Goal: Answer question/provide support

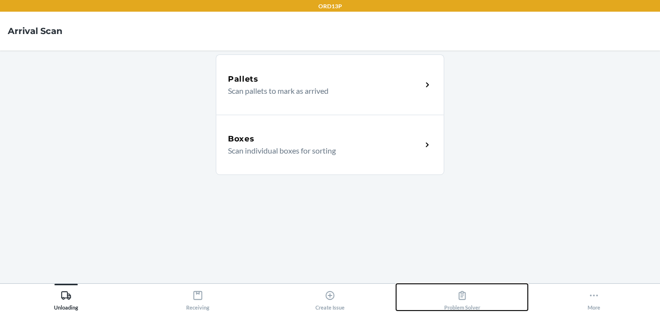
click at [460, 292] on icon at bounding box center [461, 295] width 7 height 9
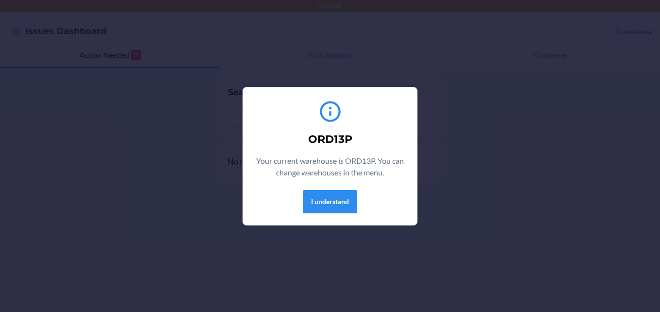
click at [359, 204] on div "I understand" at bounding box center [330, 201] width 151 height 23
click at [353, 205] on button "I understand" at bounding box center [330, 201] width 54 height 23
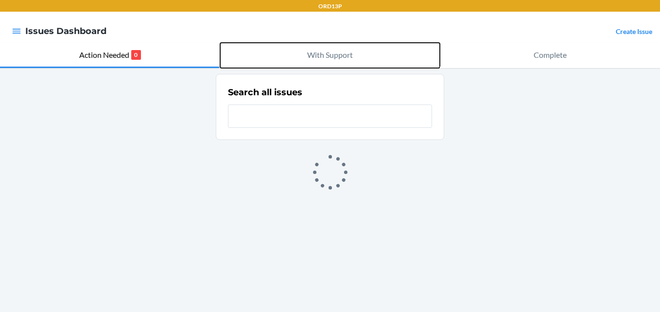
click at [341, 54] on p "With Support" at bounding box center [330, 55] width 46 height 12
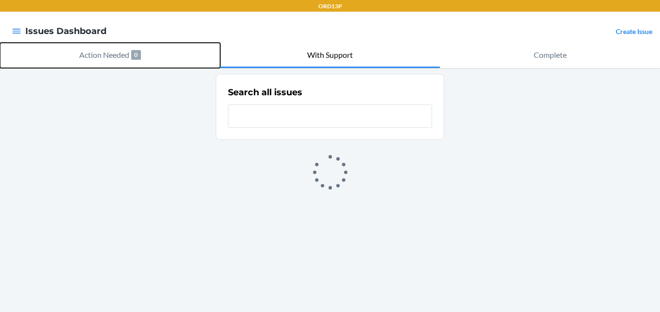
click at [159, 53] on button "Action Needed 0" at bounding box center [110, 55] width 220 height 25
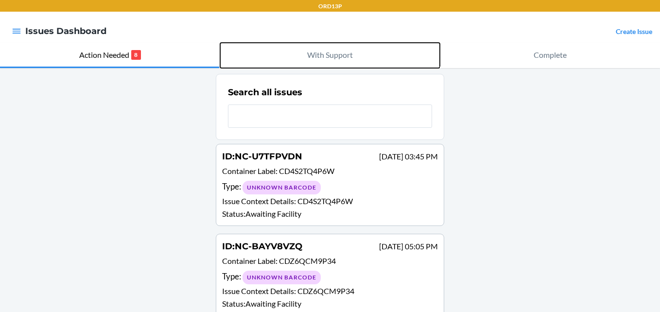
click at [315, 43] on button "With Support" at bounding box center [330, 55] width 220 height 25
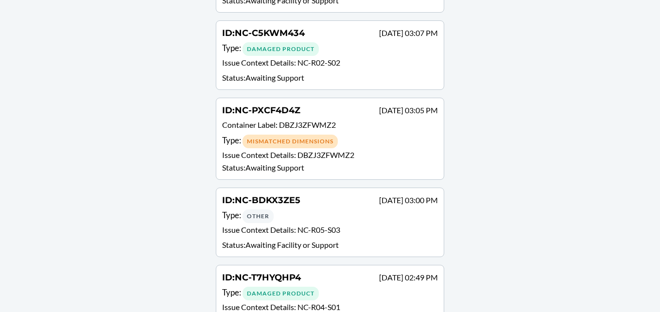
scroll to position [1447, 0]
click at [359, 53] on div "Type : Damaged Product" at bounding box center [330, 48] width 216 height 14
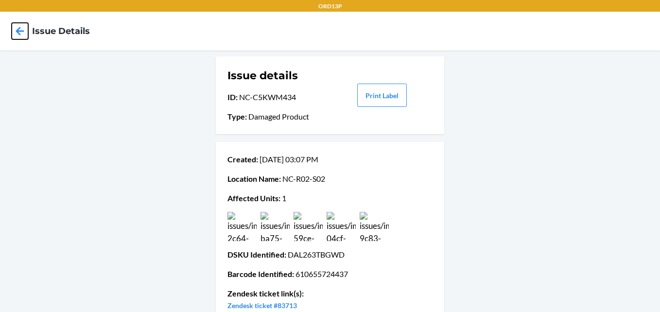
click at [22, 33] on icon at bounding box center [20, 31] width 17 height 17
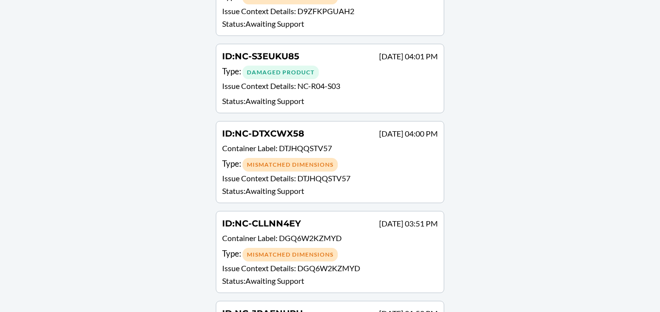
scroll to position [2810, 0]
click at [400, 91] on p "Issue Context Details : NC-R04-S03" at bounding box center [330, 87] width 216 height 14
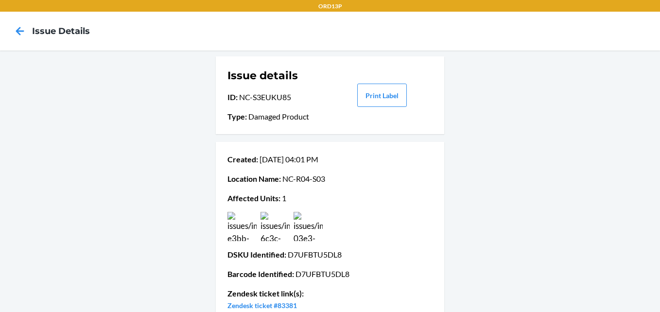
scroll to position [68, 0]
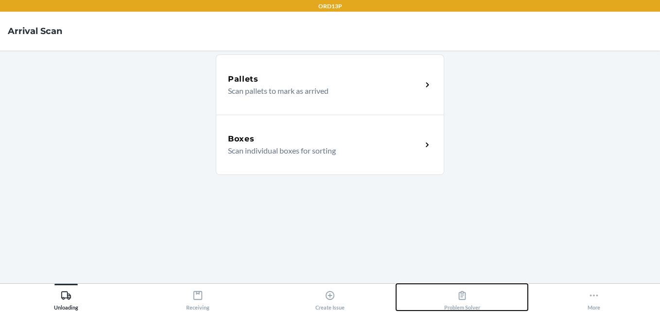
click at [460, 292] on icon at bounding box center [461, 295] width 7 height 9
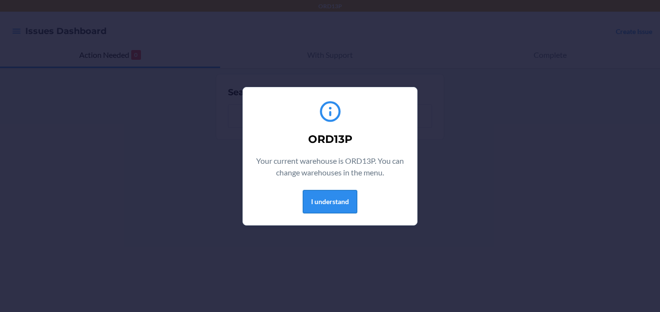
click at [335, 199] on button "I understand" at bounding box center [330, 201] width 54 height 23
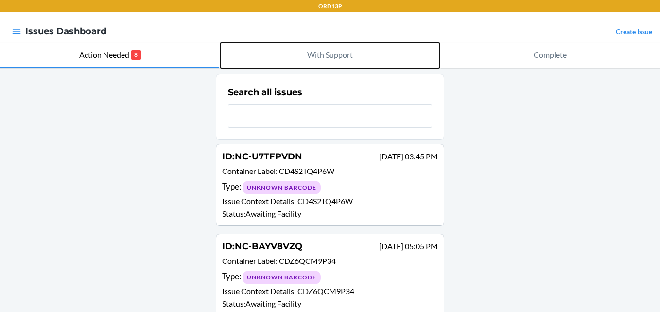
click at [325, 50] on p "With Support" at bounding box center [330, 55] width 46 height 12
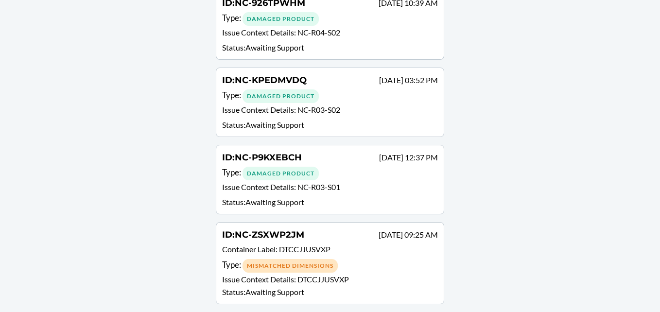
scroll to position [5023, 0]
click at [288, 158] on span "NC-P9KXEBCH" at bounding box center [268, 158] width 67 height 11
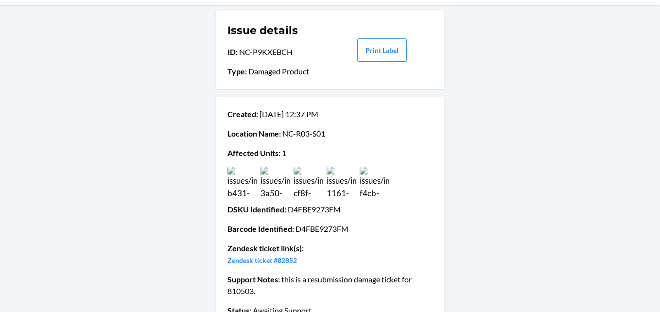
scroll to position [50, 0]
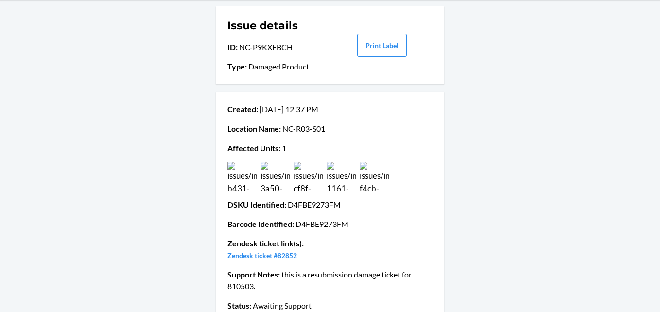
click at [343, 178] on img at bounding box center [340, 176] width 29 height 29
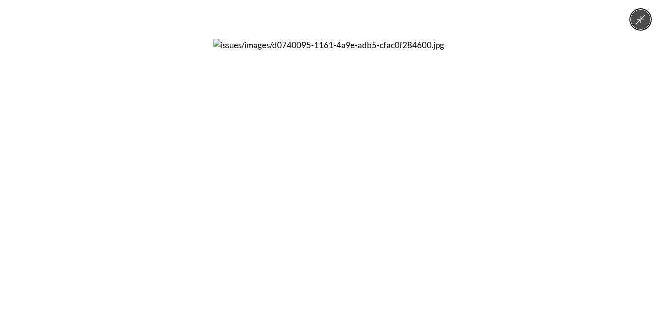
click at [343, 178] on img at bounding box center [330, 156] width 234 height 234
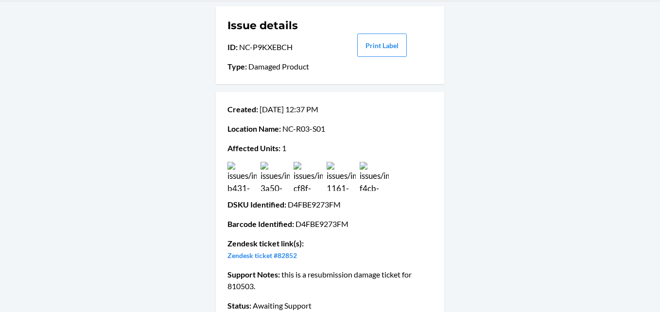
drag, startPoint x: 224, startPoint y: 288, endPoint x: 251, endPoint y: 290, distance: 26.8
click at [251, 290] on p "Support Notes : this is a resubmission damage ticket for 810503." at bounding box center [329, 280] width 205 height 23
copy p "810503"
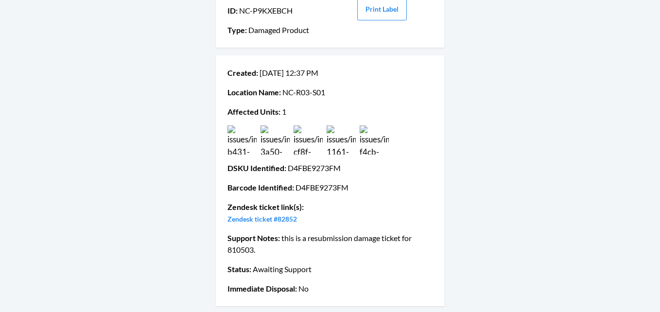
drag, startPoint x: 284, startPoint y: 168, endPoint x: 343, endPoint y: 175, distance: 59.2
click at [343, 175] on div "Created : [DATE] 12:37 PM Location Name : [GEOGRAPHIC_DATA]-R03-S01 Affected Un…" at bounding box center [329, 180] width 205 height 235
copy p "D4FBE9273FM"
click at [261, 62] on div "Created : [DATE] 12:37 PM Location Name : [GEOGRAPHIC_DATA]-R03-S01 Affected Un…" at bounding box center [330, 180] width 228 height 251
click at [245, 148] on img at bounding box center [241, 139] width 29 height 29
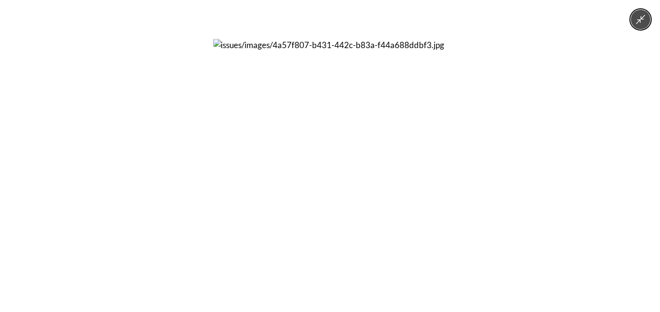
click at [394, 136] on img at bounding box center [330, 156] width 234 height 234
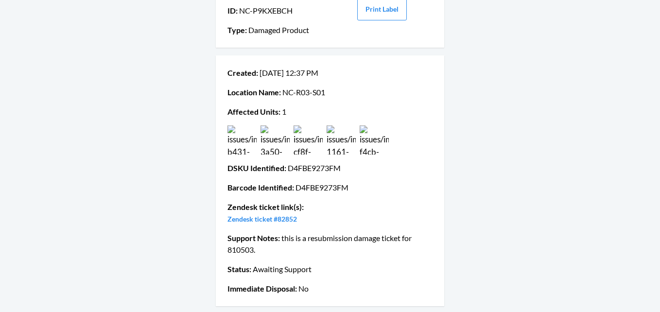
click at [311, 140] on img at bounding box center [307, 139] width 29 height 29
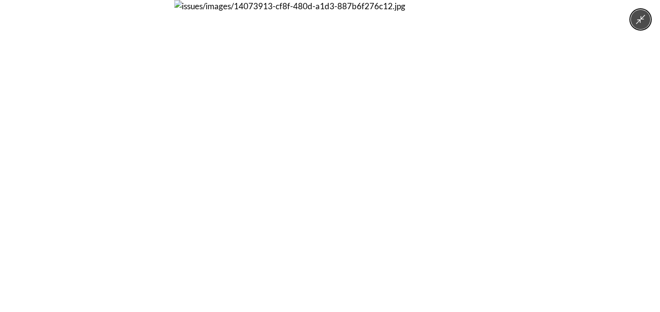
click at [252, 145] on img at bounding box center [330, 156] width 312 height 312
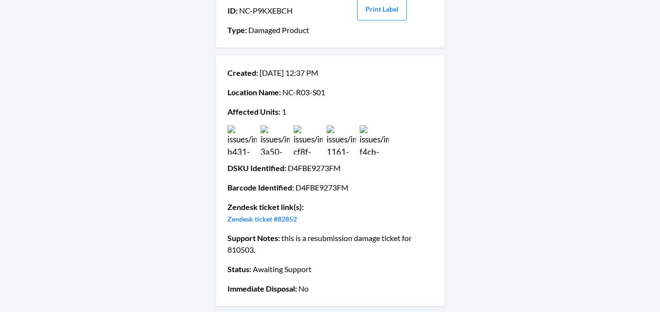
click at [322, 141] on div at bounding box center [329, 139] width 209 height 29
click at [275, 147] on img at bounding box center [274, 139] width 29 height 29
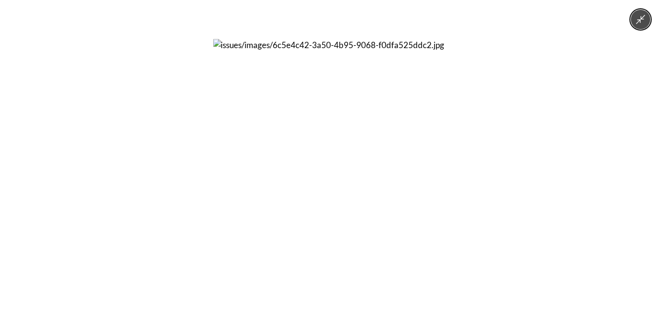
click at [275, 147] on img at bounding box center [330, 156] width 234 height 234
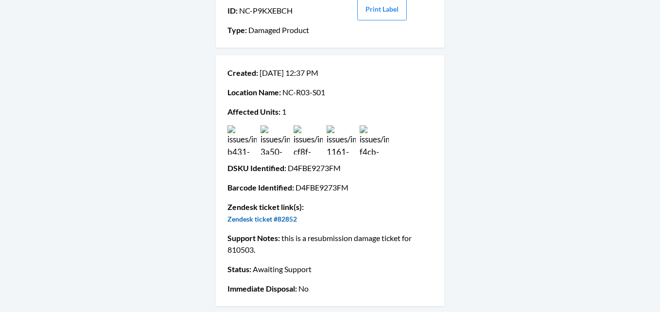
click at [271, 216] on link "Zendesk ticket #82852" at bounding box center [261, 219] width 69 height 8
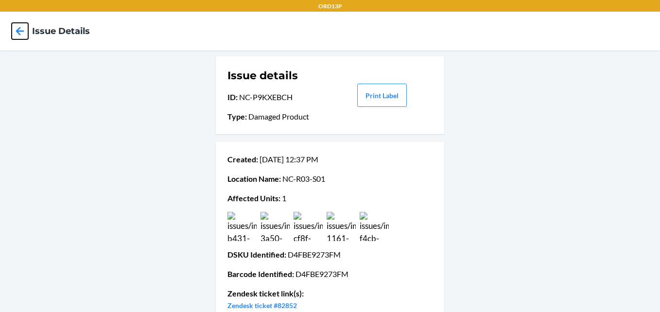
click at [23, 31] on icon at bounding box center [20, 31] width 8 height 8
